Goal: Task Accomplishment & Management: Manage account settings

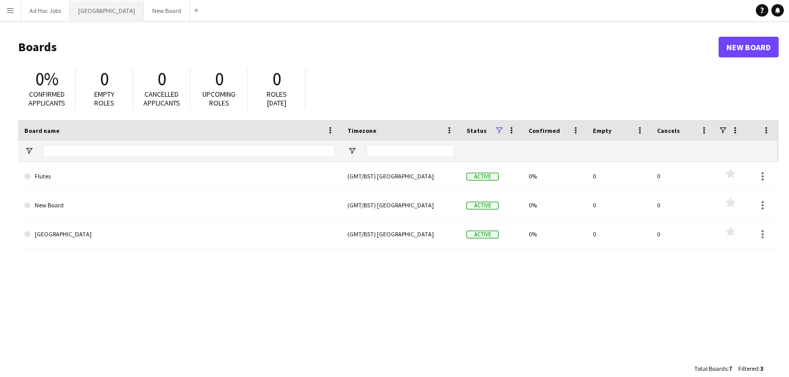
click at [96, 13] on button "Wembley Close" at bounding box center [107, 11] width 74 height 20
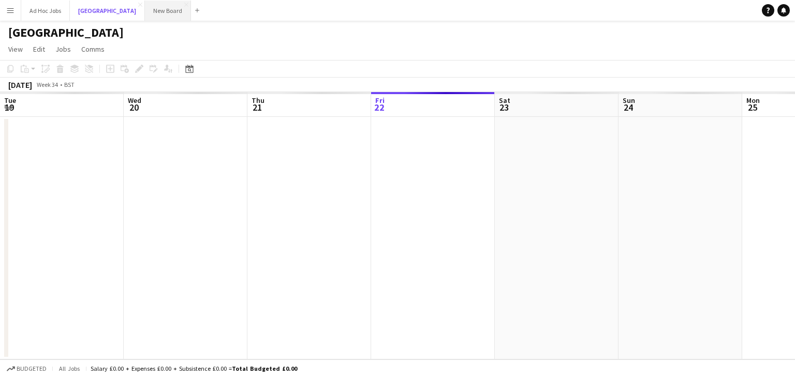
scroll to position [0, 247]
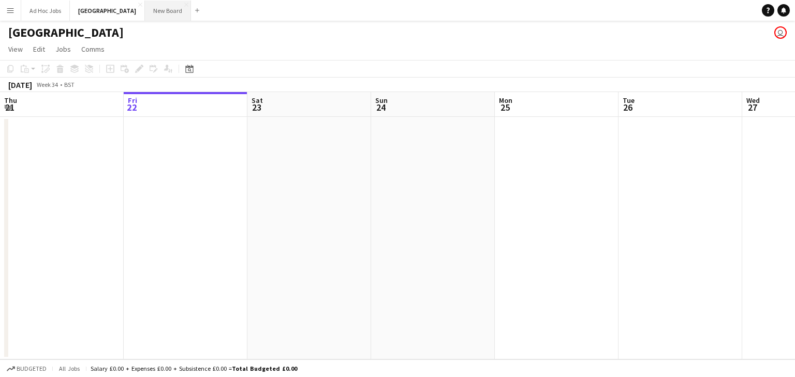
click at [145, 11] on button "New Board Close" at bounding box center [168, 11] width 46 height 20
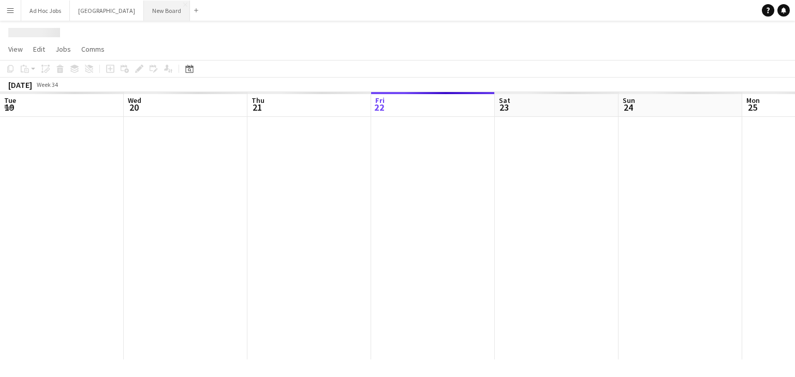
scroll to position [0, 247]
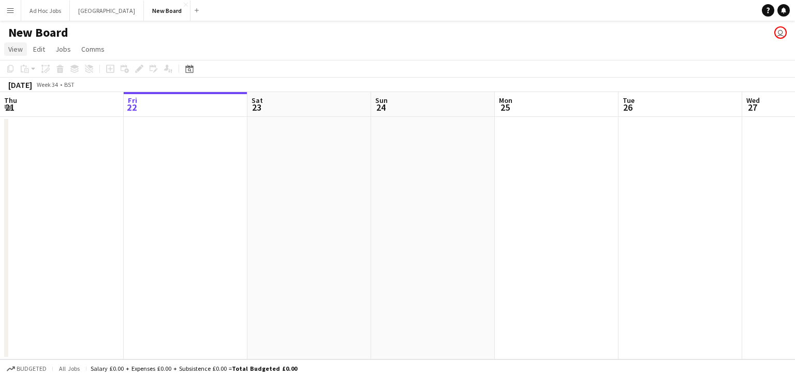
click at [17, 50] on span "View" at bounding box center [15, 49] width 14 height 9
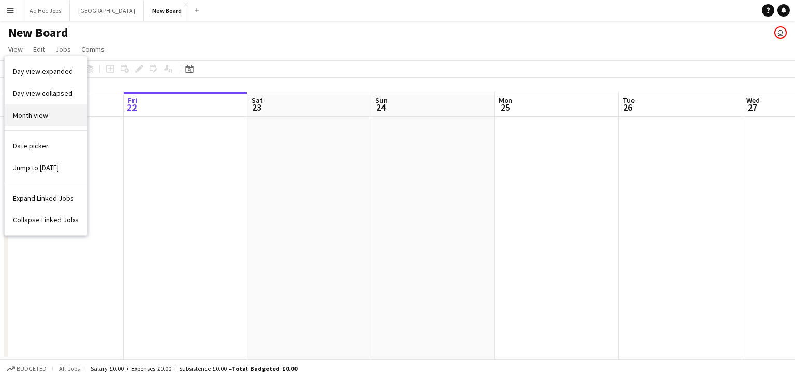
click at [33, 114] on span "Month view" at bounding box center [30, 115] width 35 height 9
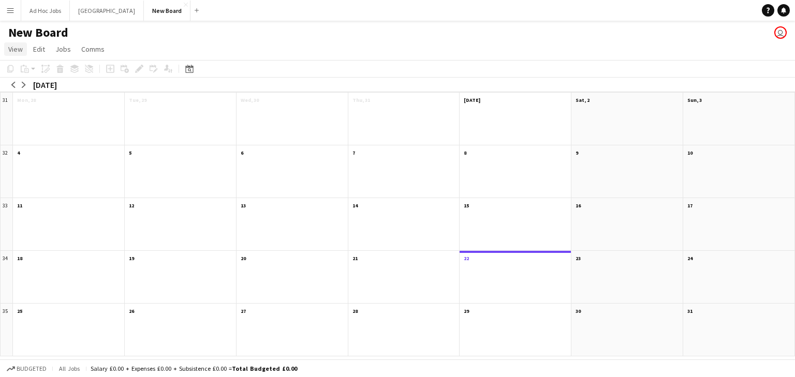
click at [16, 51] on span "View" at bounding box center [15, 49] width 14 height 9
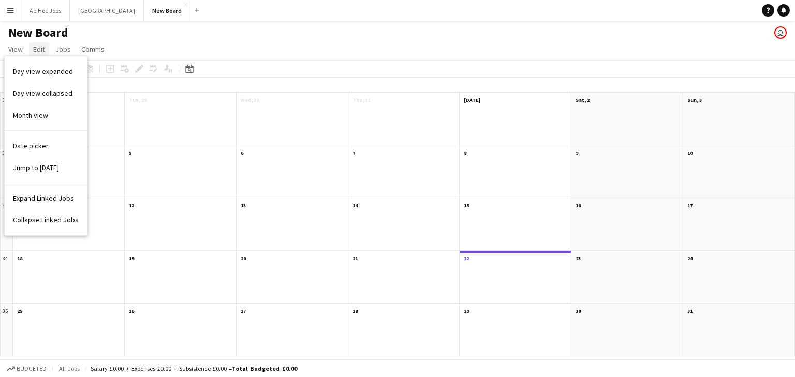
click at [41, 53] on span "Edit" at bounding box center [39, 49] width 12 height 9
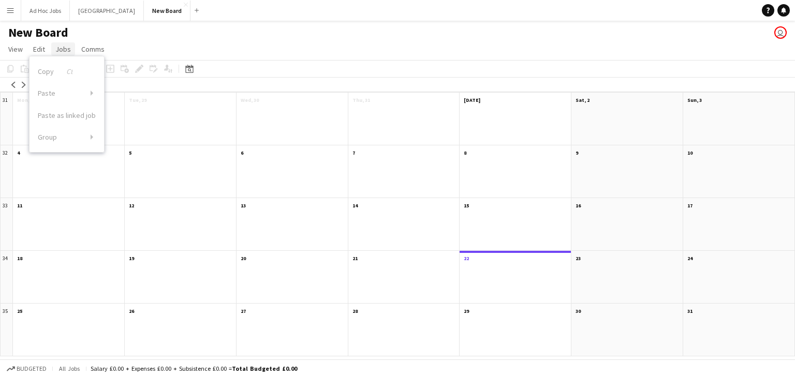
click at [60, 52] on span "Jobs" at bounding box center [63, 49] width 16 height 9
click at [85, 52] on span "Comms" at bounding box center [92, 49] width 23 height 9
click at [253, 42] on app-page-menu "View Day view expanded Day view collapsed Month view Date picker Jump to [DATE]…" at bounding box center [397, 50] width 795 height 20
click at [650, 224] on div at bounding box center [627, 230] width 111 height 39
click at [632, 224] on div at bounding box center [627, 230] width 111 height 39
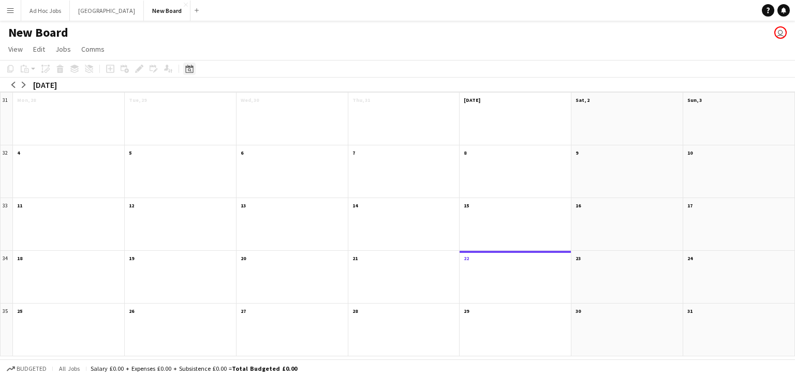
click at [188, 67] on icon at bounding box center [189, 69] width 8 height 8
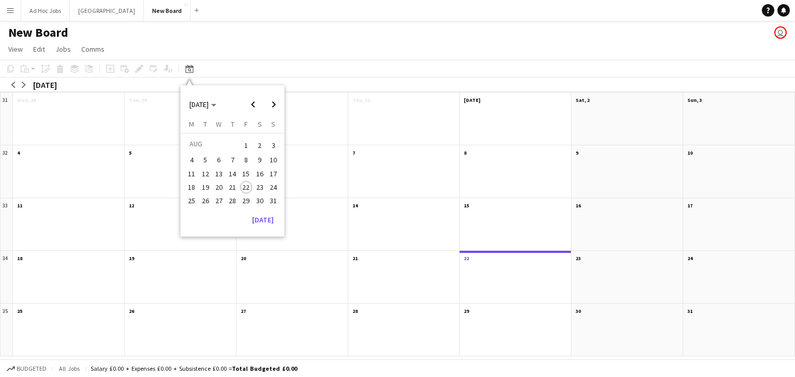
click at [256, 201] on span "30" at bounding box center [260, 201] width 12 height 12
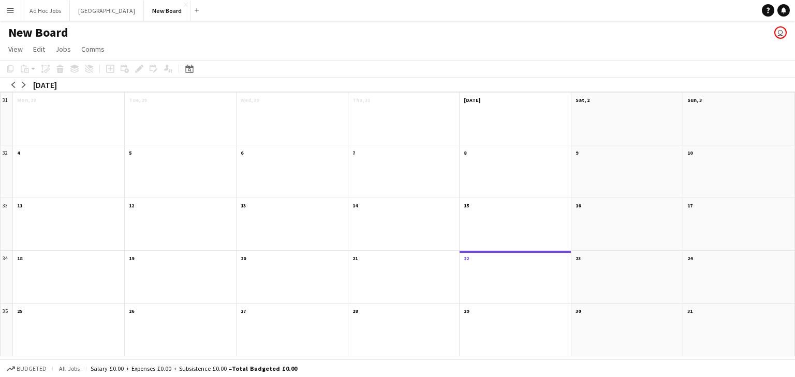
click at [708, 331] on div at bounding box center [738, 336] width 111 height 39
click at [750, 325] on div at bounding box center [738, 336] width 111 height 39
click at [638, 311] on app-month-view-date-header "30" at bounding box center [627, 310] width 111 height 13
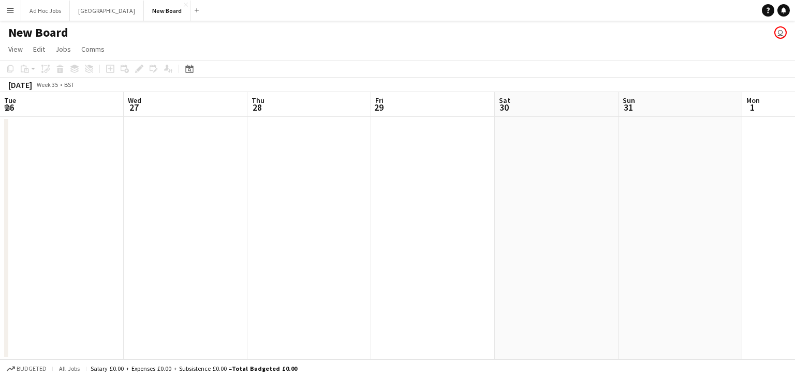
scroll to position [0, 356]
click at [5, 104] on app-icon "Expand/collapse" at bounding box center [8, 107] width 8 height 10
click at [5, 104] on app-icon "Expand/collapse" at bounding box center [8, 108] width 10 height 8
click at [15, 49] on span "View" at bounding box center [15, 49] width 14 height 9
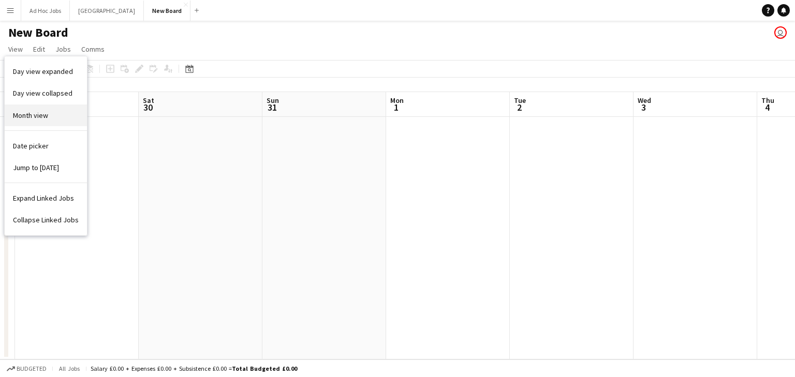
click at [25, 111] on span "Month view" at bounding box center [30, 115] width 35 height 9
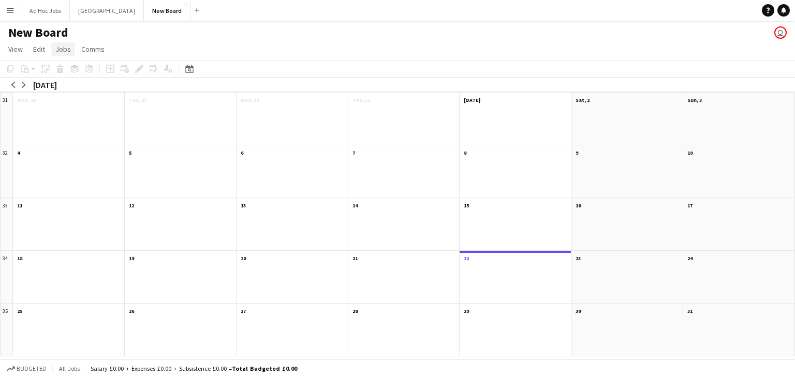
click at [66, 50] on span "Jobs" at bounding box center [63, 49] width 16 height 9
click at [72, 74] on div "New Job Edit Job Delete Job New Linked Job Edit Linked Jobs" at bounding box center [88, 118] width 72 height 114
click at [291, 54] on app-page-menu "View Day view expanded Day view collapsed Month view Date picker Jump to [DATE]…" at bounding box center [397, 50] width 795 height 20
click at [634, 223] on div at bounding box center [627, 230] width 111 height 39
click at [630, 223] on div at bounding box center [627, 230] width 111 height 39
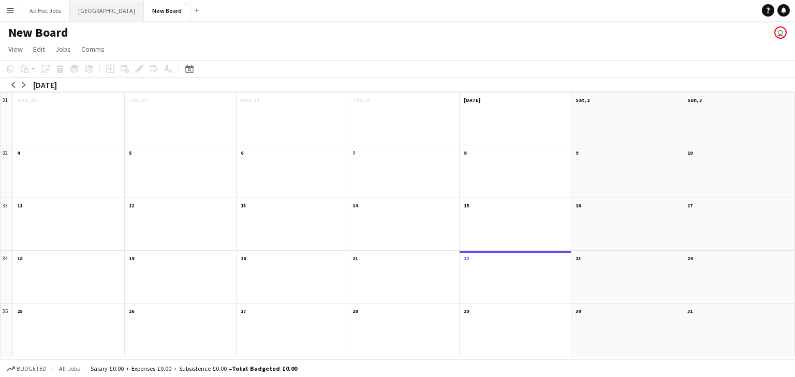
click at [93, 10] on button "Wembley Close" at bounding box center [107, 11] width 74 height 20
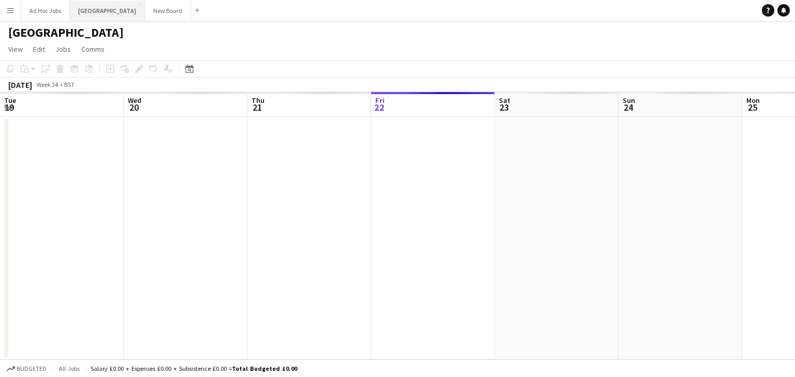
scroll to position [0, 247]
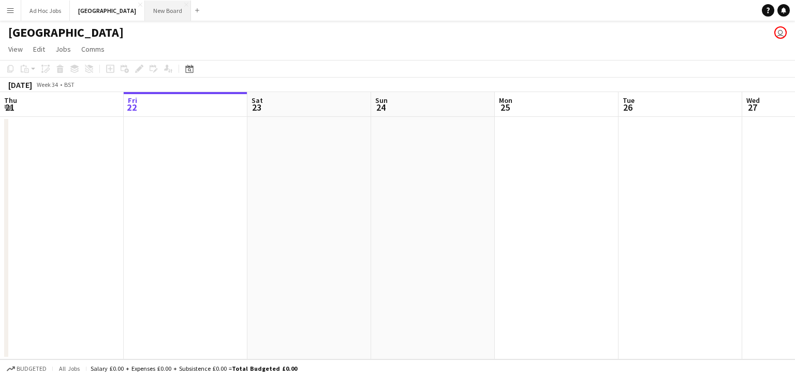
click at [145, 6] on button "New Board Close" at bounding box center [168, 11] width 46 height 20
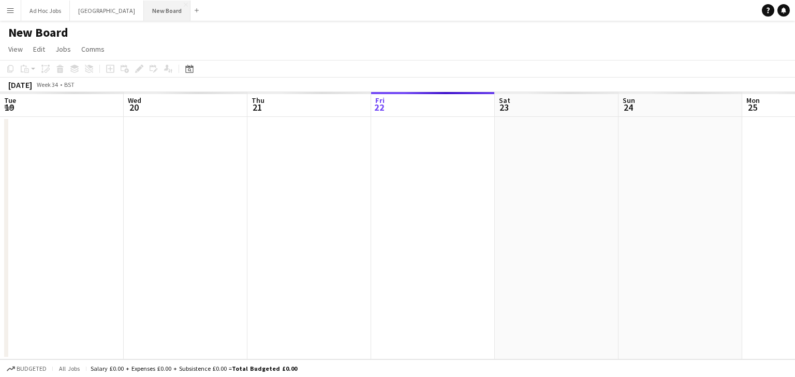
scroll to position [0, 247]
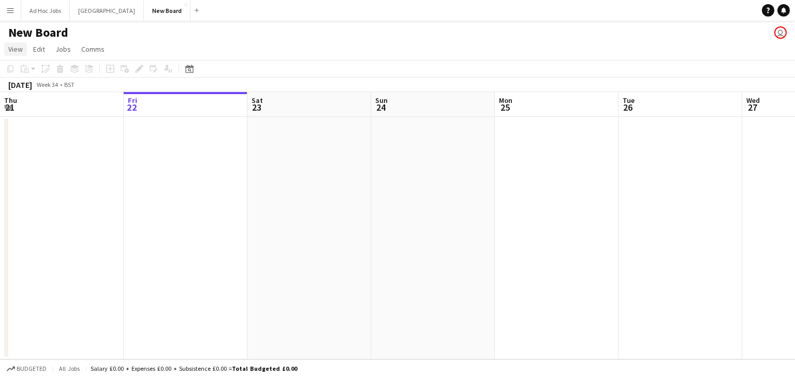
click at [14, 52] on span "View" at bounding box center [15, 49] width 14 height 9
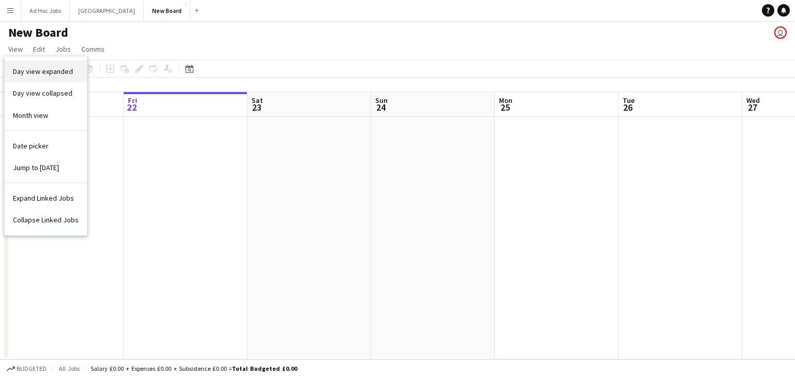
click at [36, 72] on span "Day view expanded" at bounding box center [43, 71] width 60 height 9
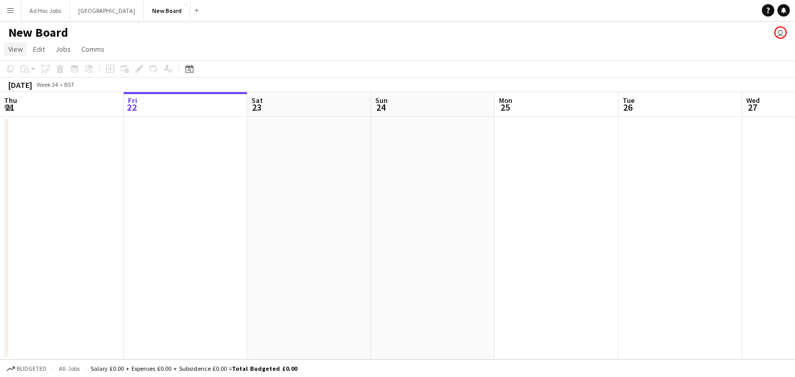
click at [19, 50] on span "View" at bounding box center [15, 49] width 14 height 9
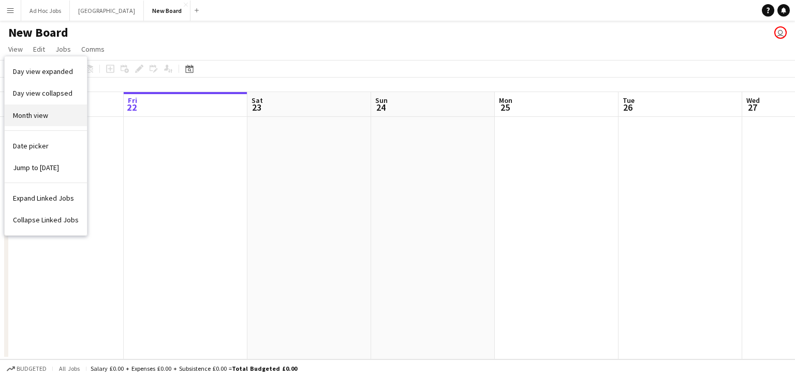
click at [29, 110] on link "Month view" at bounding box center [46, 116] width 82 height 22
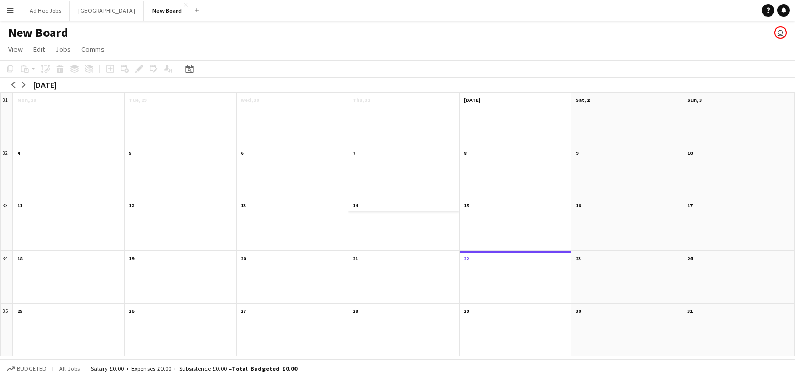
click at [436, 203] on app-month-view-date-header "14" at bounding box center [403, 204] width 111 height 13
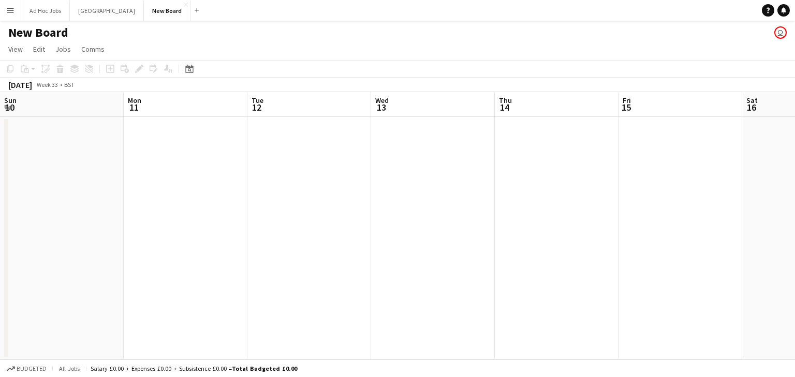
scroll to position [0, 356]
click at [442, 108] on app-board-header-date "Sat 16" at bounding box center [448, 104] width 124 height 25
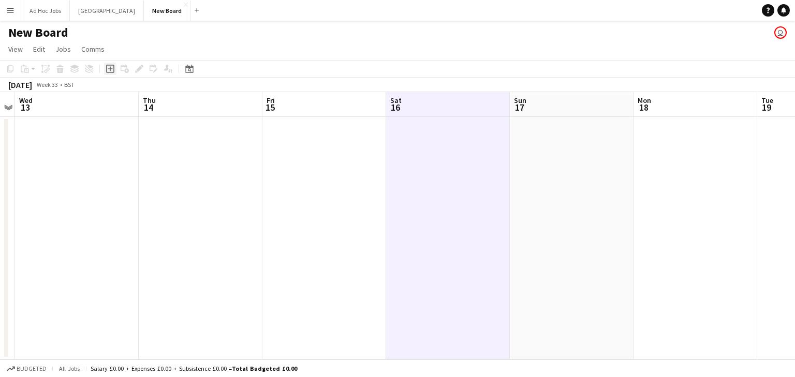
click at [110, 68] on icon at bounding box center [110, 69] width 5 height 5
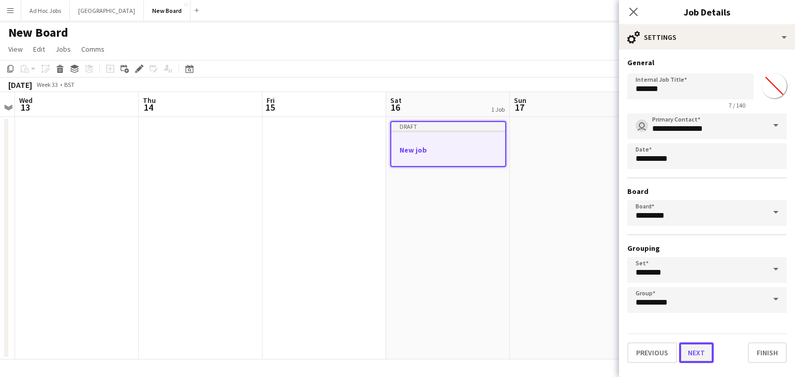
click at [694, 350] on button "Next" at bounding box center [696, 353] width 35 height 21
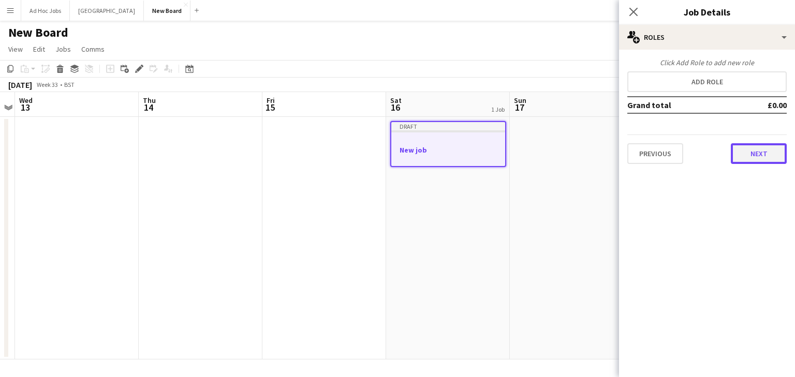
click at [766, 162] on button "Next" at bounding box center [759, 153] width 56 height 21
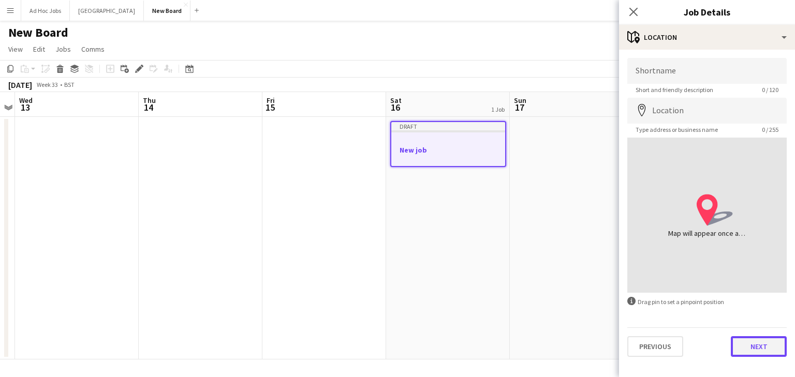
click at [765, 350] on button "Next" at bounding box center [759, 347] width 56 height 21
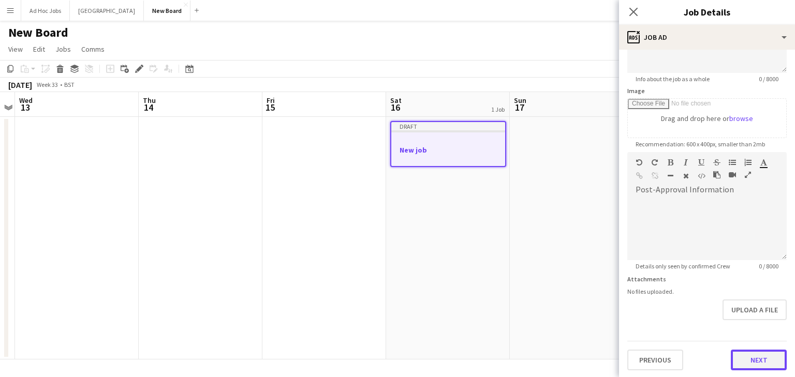
scroll to position [134, 0]
click at [745, 356] on button "Next" at bounding box center [759, 359] width 56 height 21
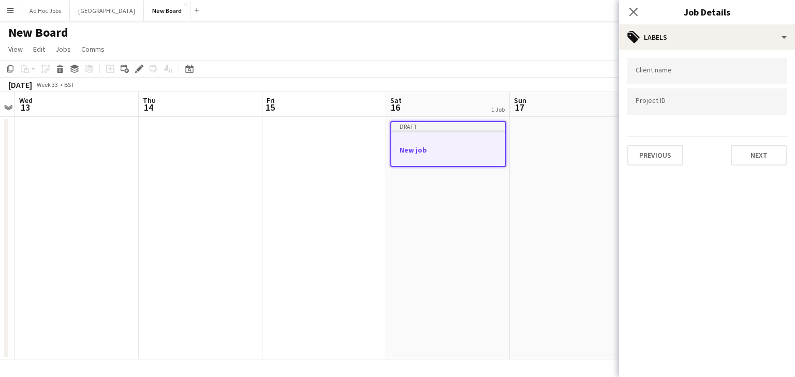
scroll to position [0, 0]
click at [763, 159] on button "Next" at bounding box center [759, 155] width 56 height 21
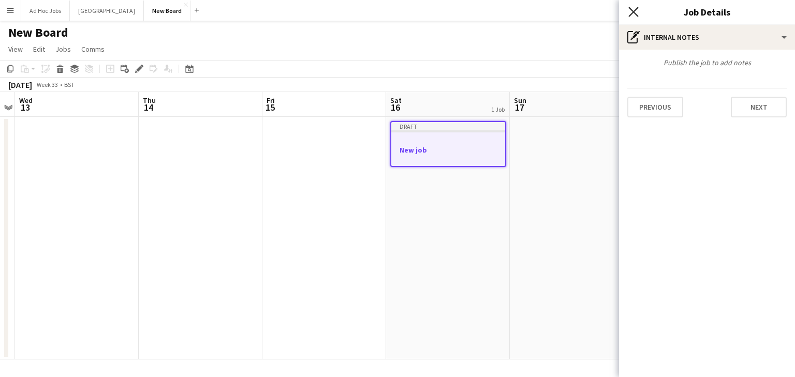
click at [631, 11] on icon "Close pop-in" at bounding box center [633, 12] width 10 height 10
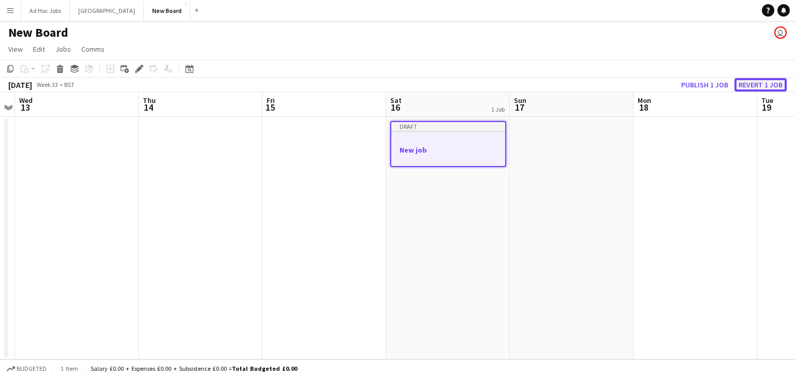
click at [753, 85] on button "Revert 1 job" at bounding box center [761, 84] width 52 height 13
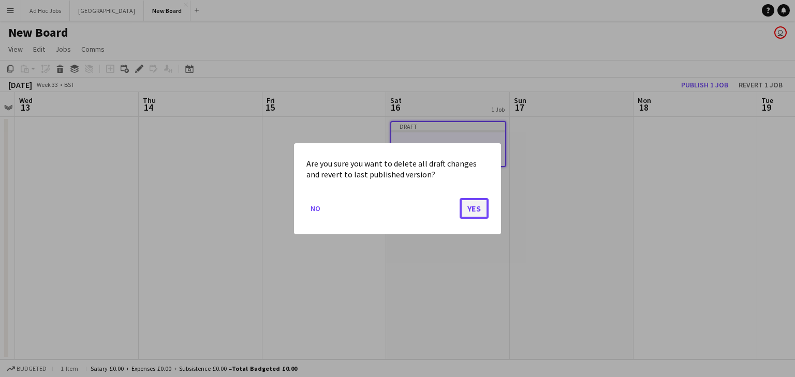
click at [474, 211] on button "Yes" at bounding box center [474, 208] width 29 height 21
